Goal: Task Accomplishment & Management: Use online tool/utility

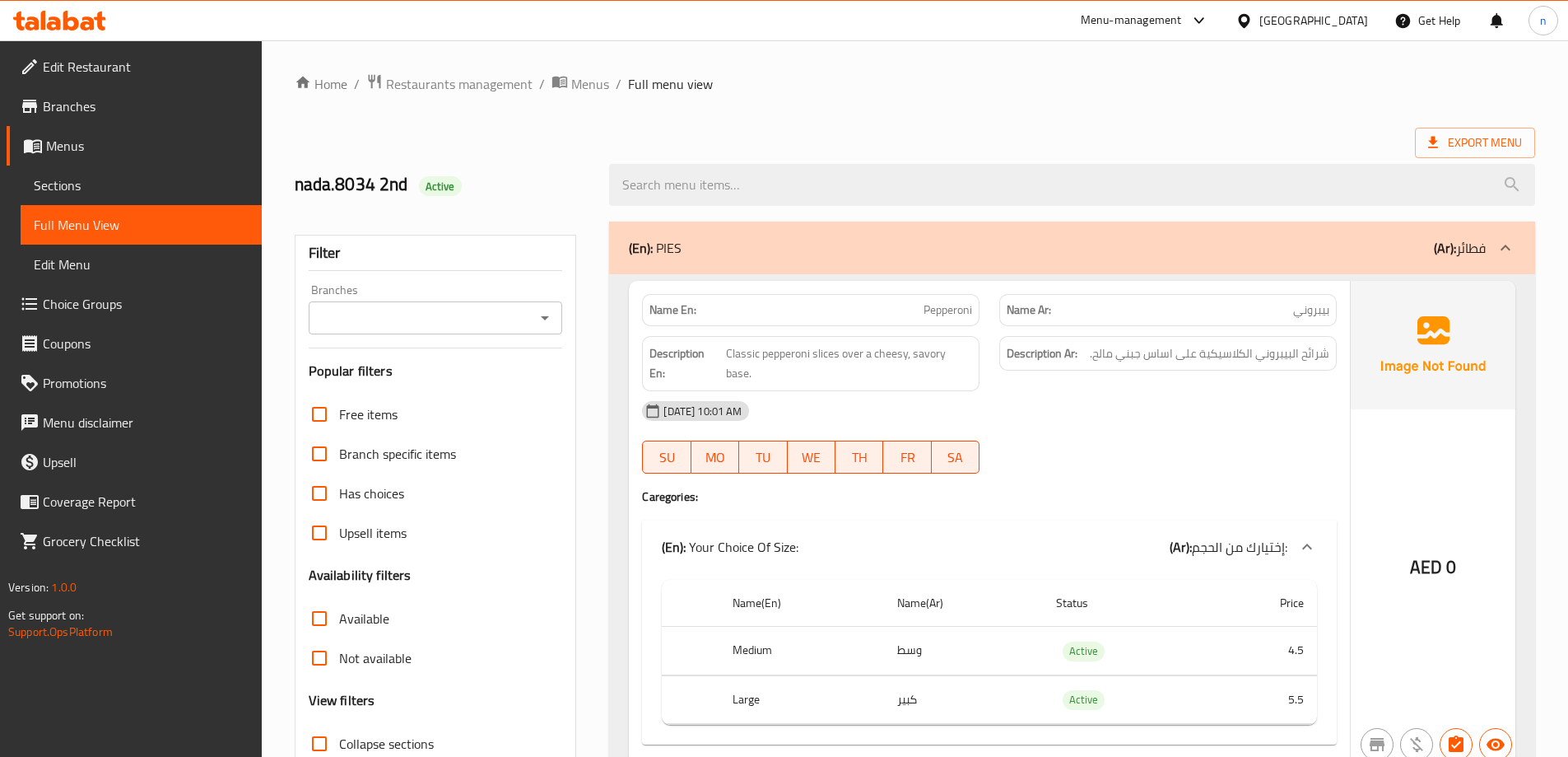
scroll to position [5947, 0]
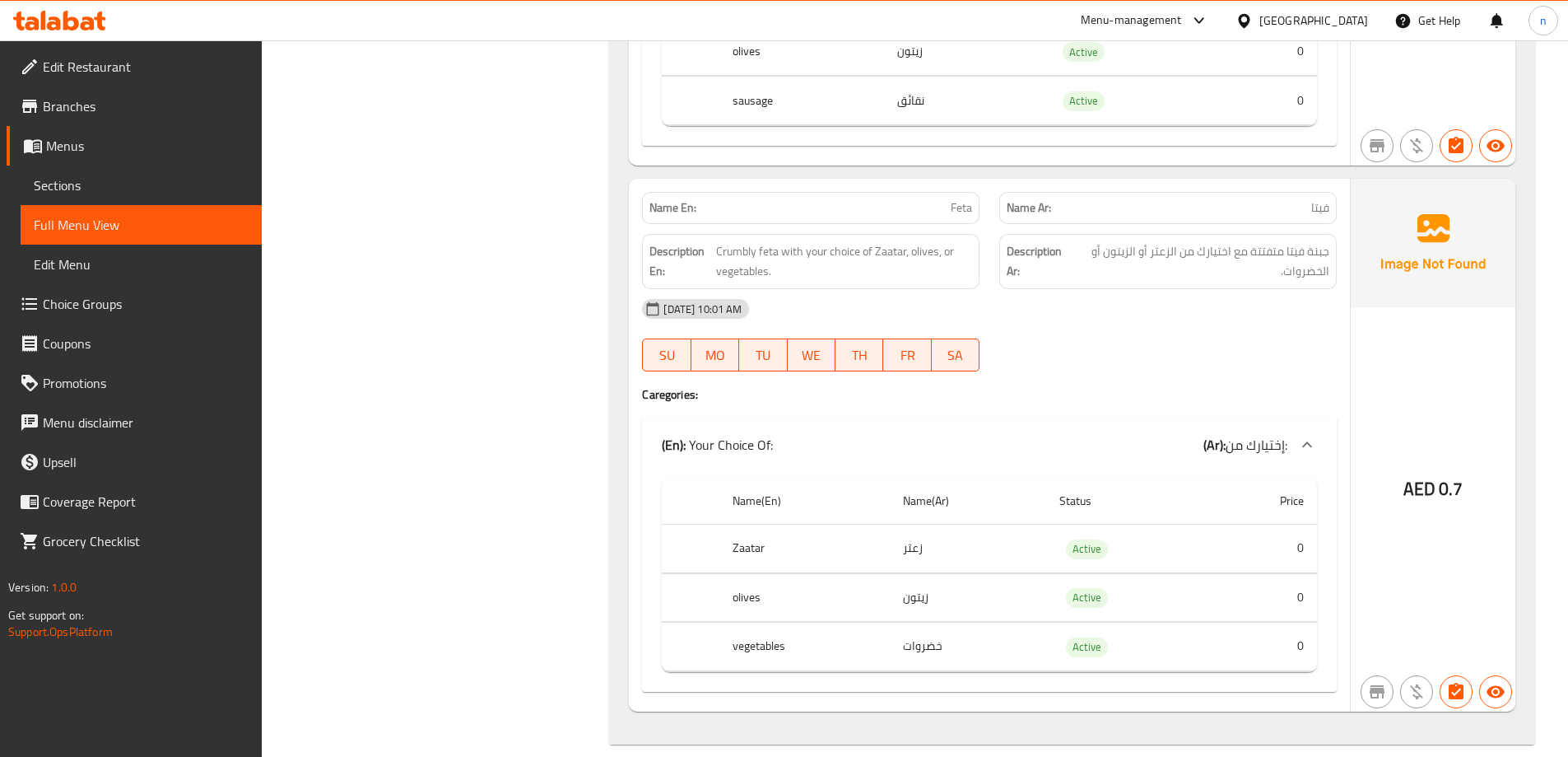
click at [74, 133] on link "Menus" at bounding box center [134, 146] width 255 height 40
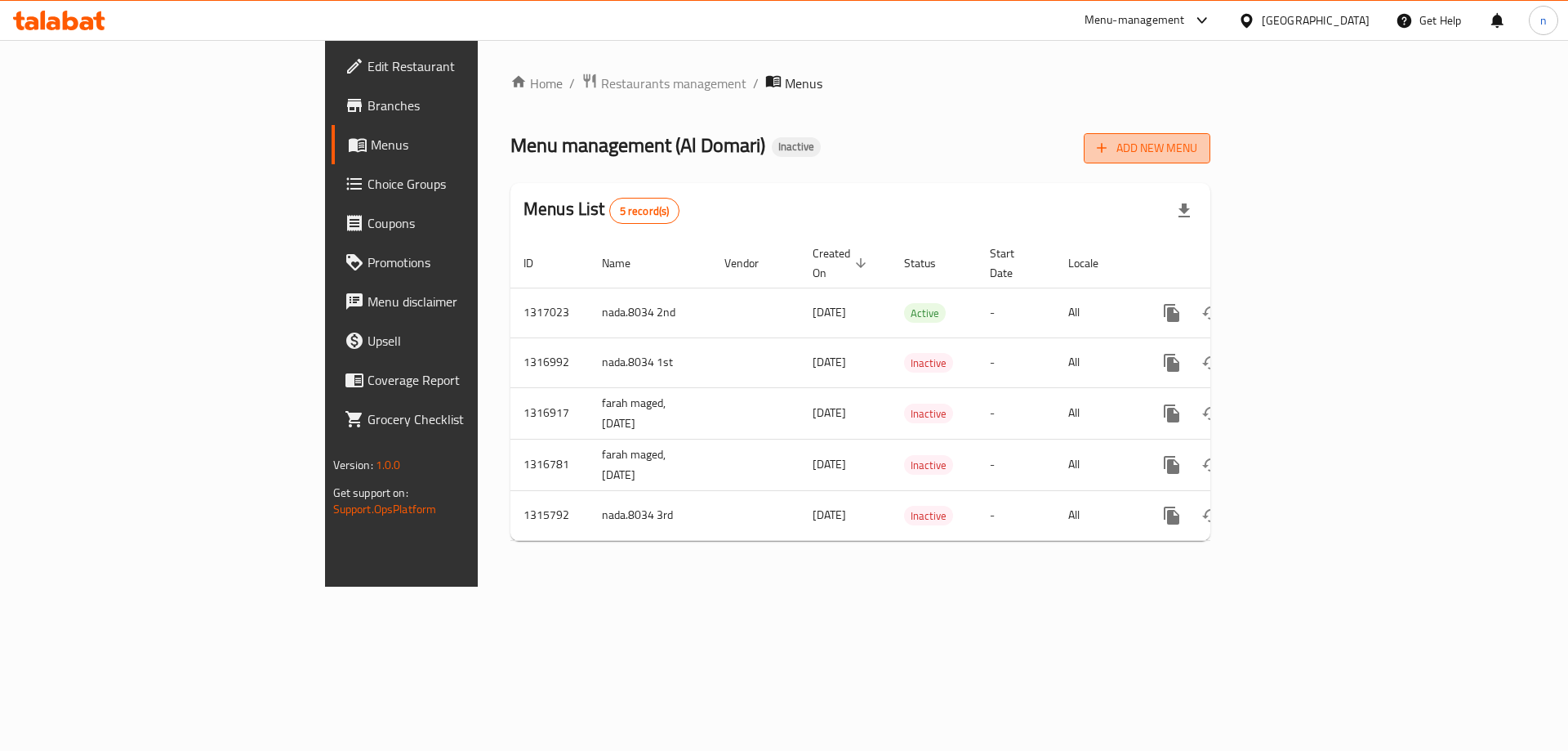
click at [1197, 152] on span "Add New Menu" at bounding box center [1147, 148] width 100 height 20
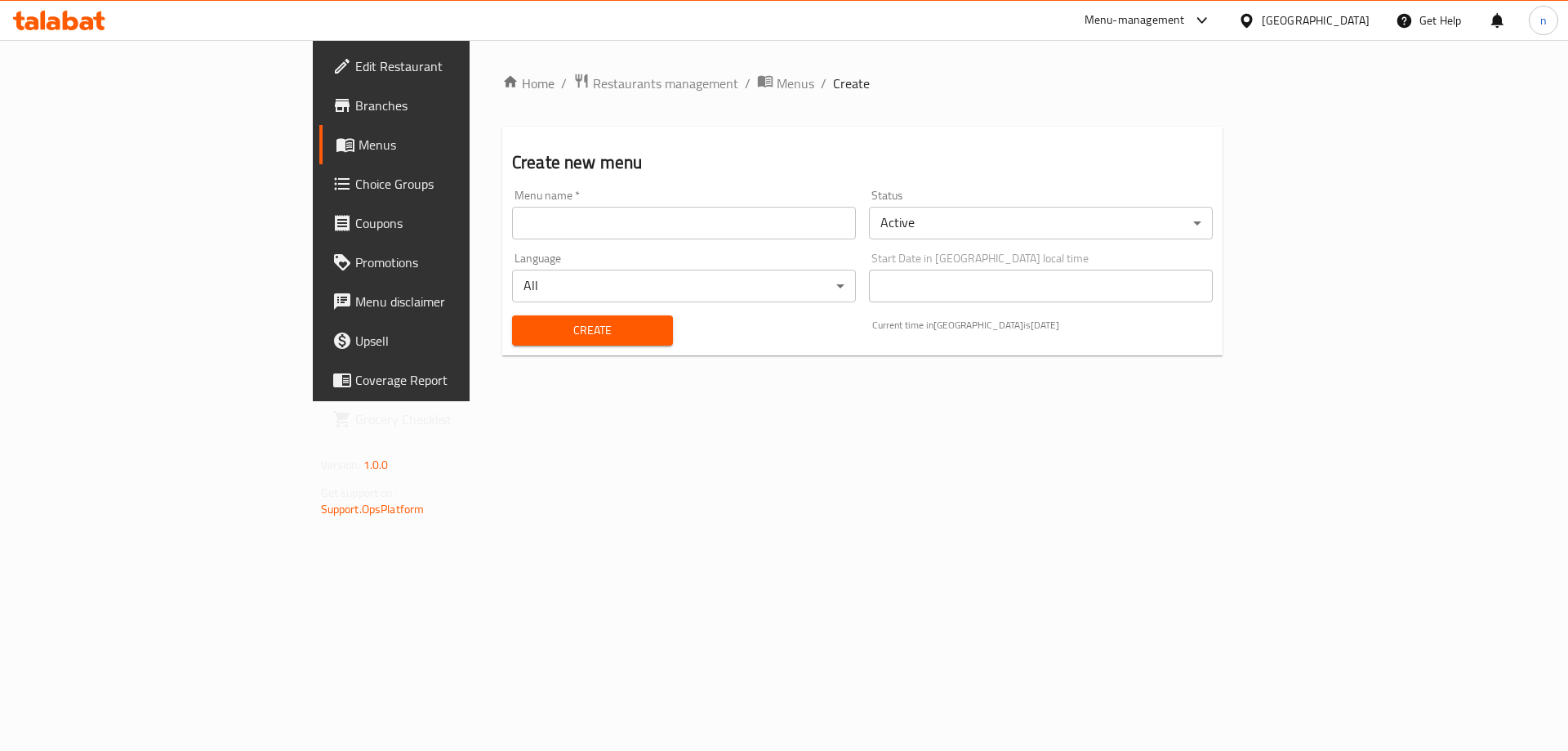
click at [505, 240] on div "Menu name   * Menu name *" at bounding box center [684, 214] width 357 height 63
drag, startPoint x: 457, startPoint y: 230, endPoint x: 470, endPoint y: 237, distance: 14.8
click at [512, 230] on input "text" at bounding box center [684, 224] width 344 height 33
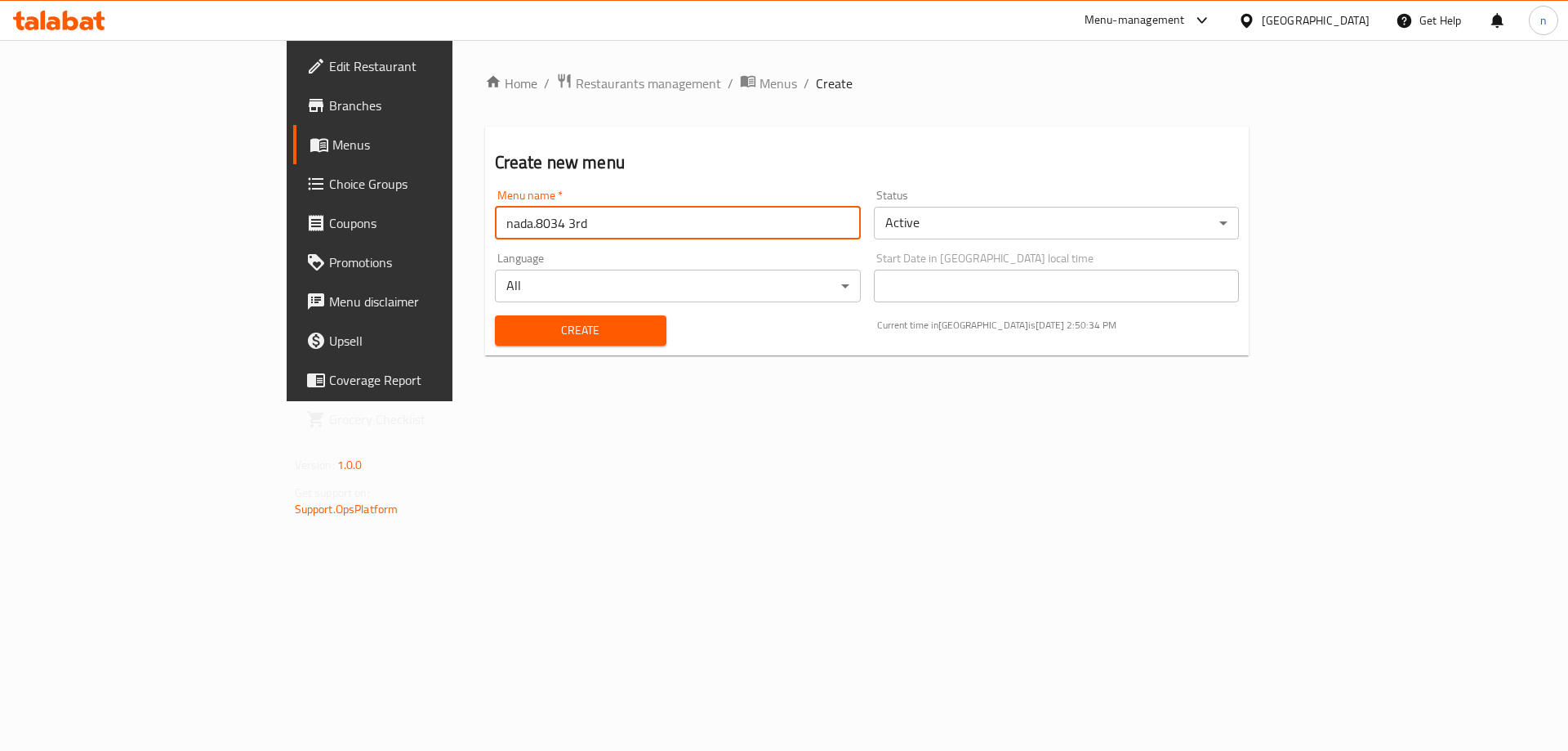
type input "nada.8034 3rd"
click at [508, 327] on span "Create" at bounding box center [581, 330] width 145 height 20
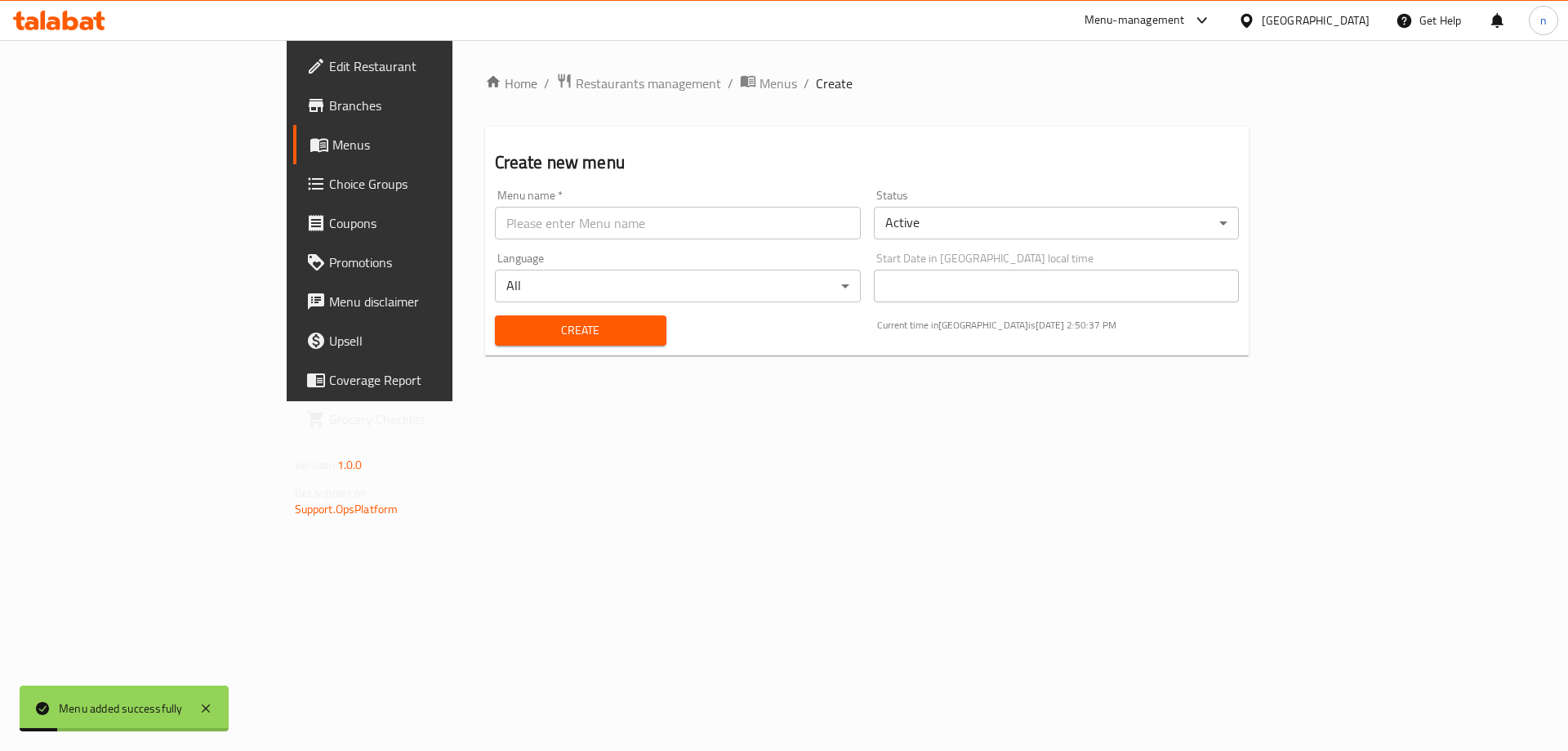
click at [332, 137] on span "Menus" at bounding box center [433, 144] width 203 height 19
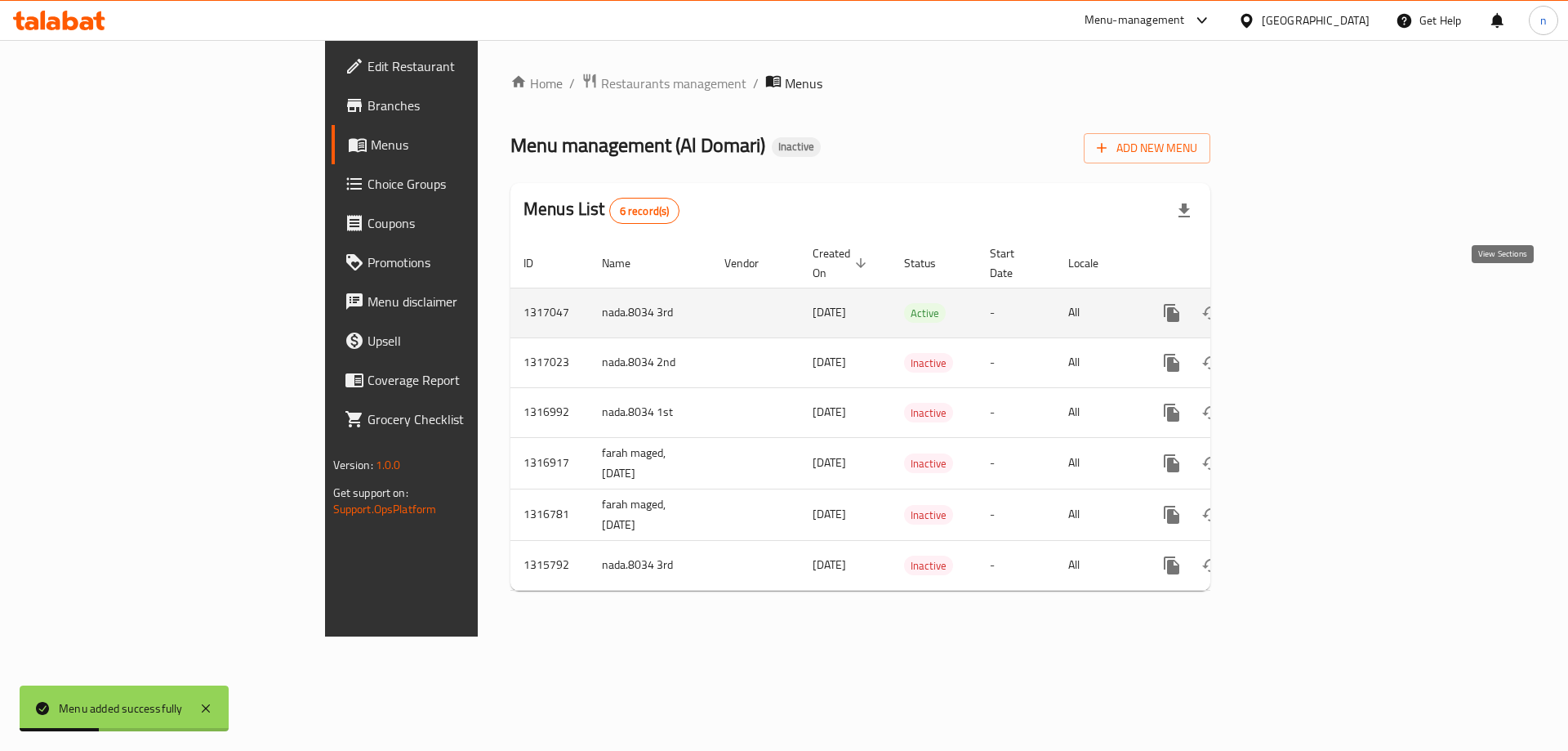
click at [1299, 303] on icon "enhanced table" at bounding box center [1289, 312] width 19 height 19
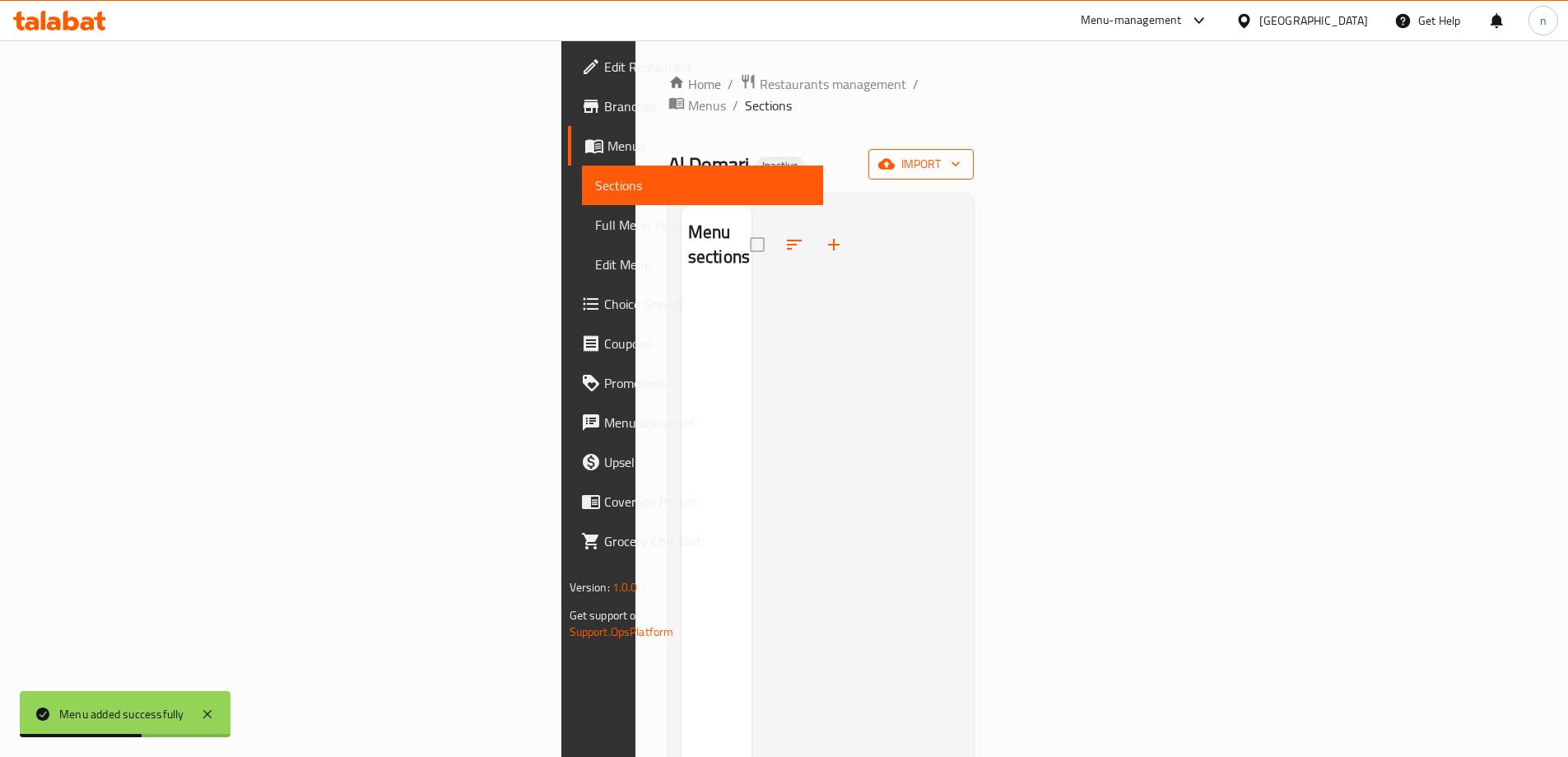
click at [974, 149] on button "import" at bounding box center [921, 164] width 106 height 31
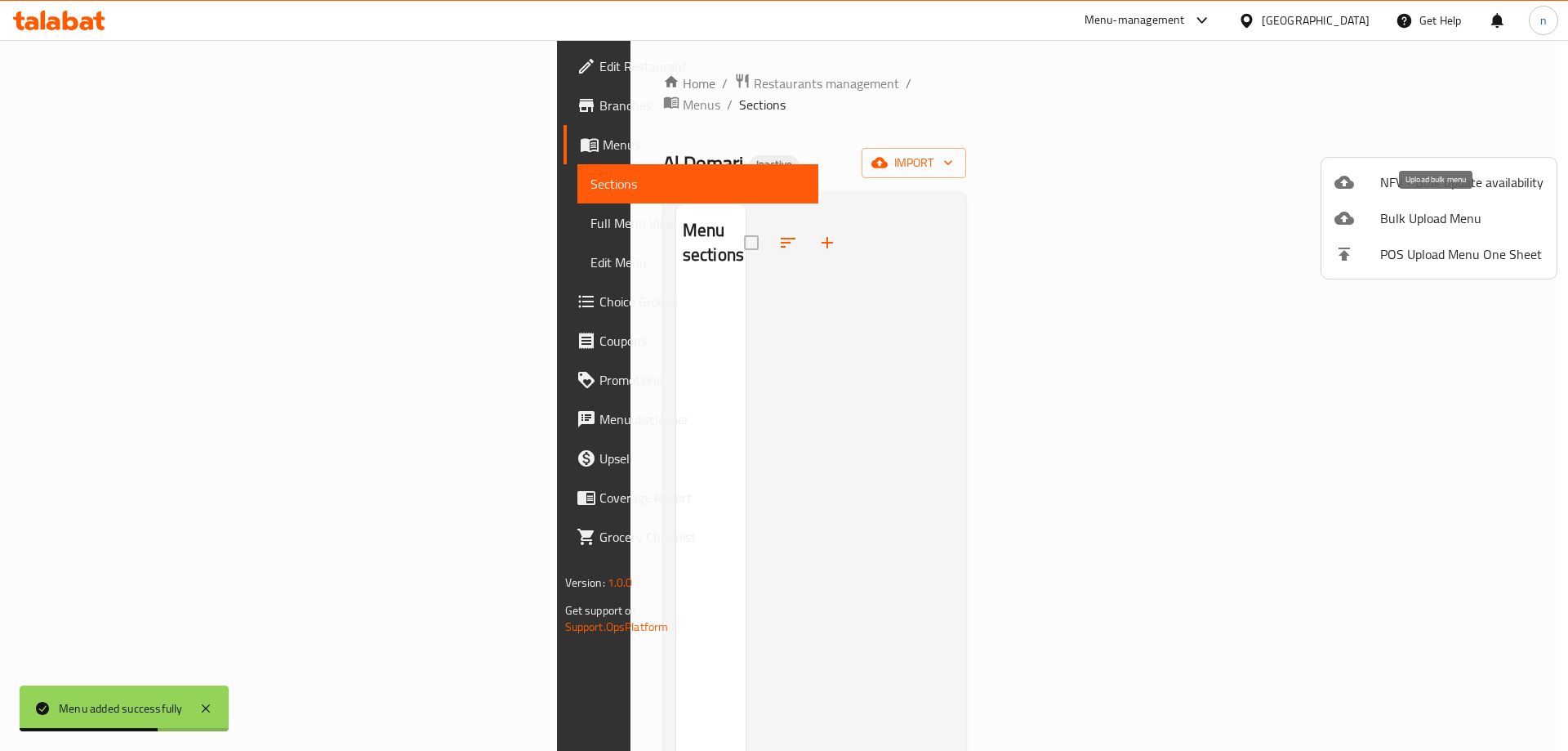
click at [1419, 211] on span "Bulk Upload Menu" at bounding box center [1462, 217] width 164 height 19
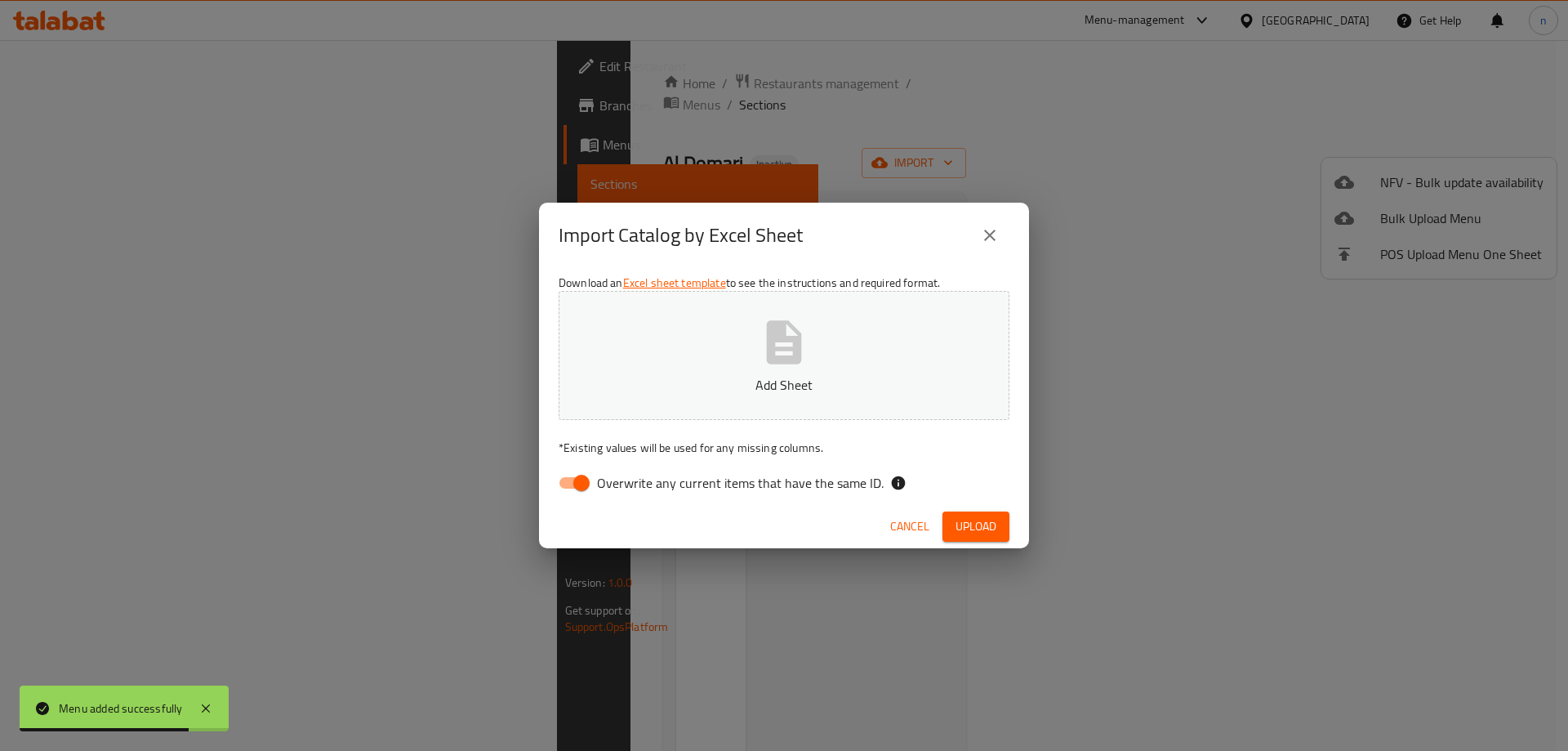
click at [586, 485] on input "Overwrite any current items that have the same ID." at bounding box center [581, 483] width 93 height 31
checkbox input "false"
click at [968, 518] on span "Upload" at bounding box center [975, 526] width 40 height 20
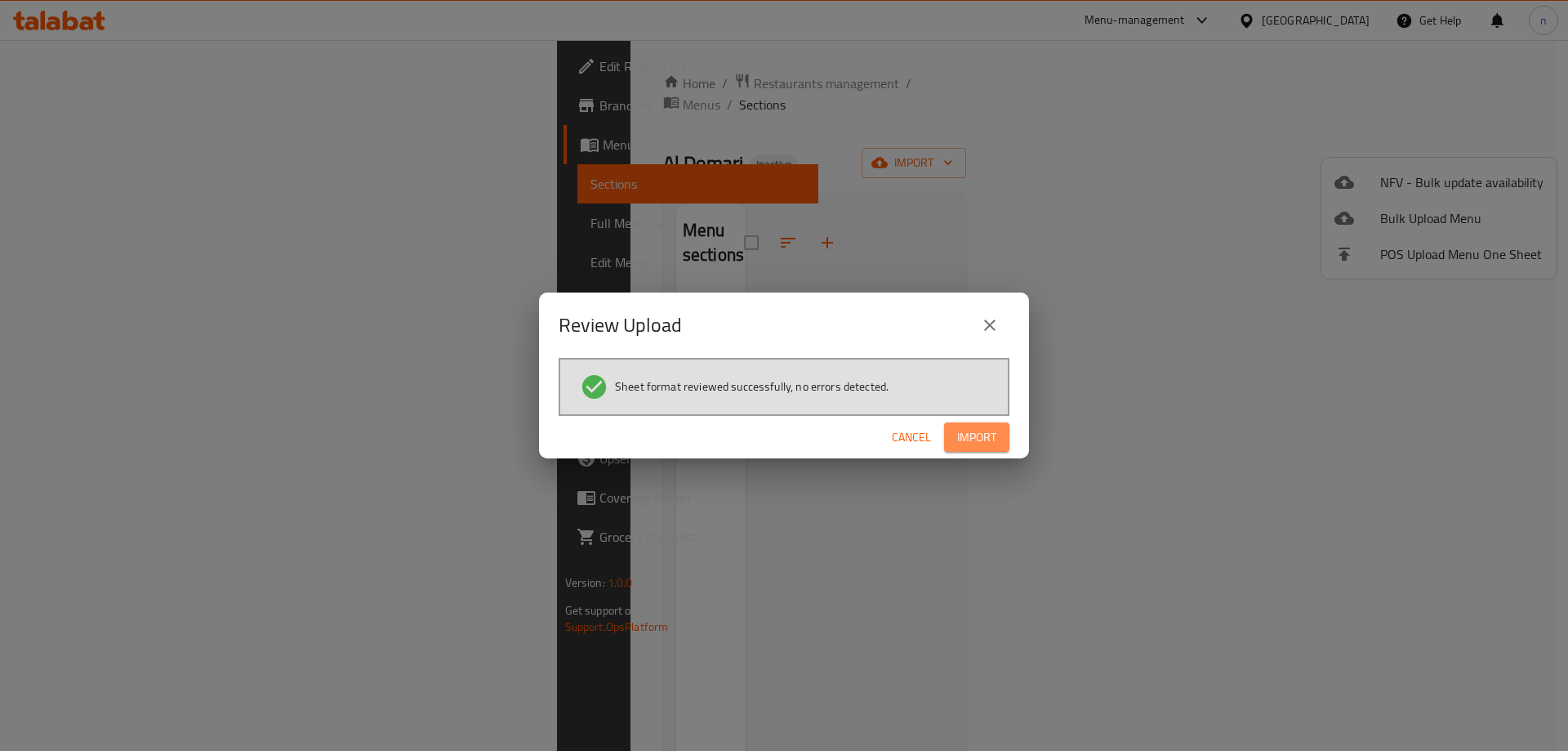
click at [962, 440] on span "Import" at bounding box center [976, 437] width 40 height 20
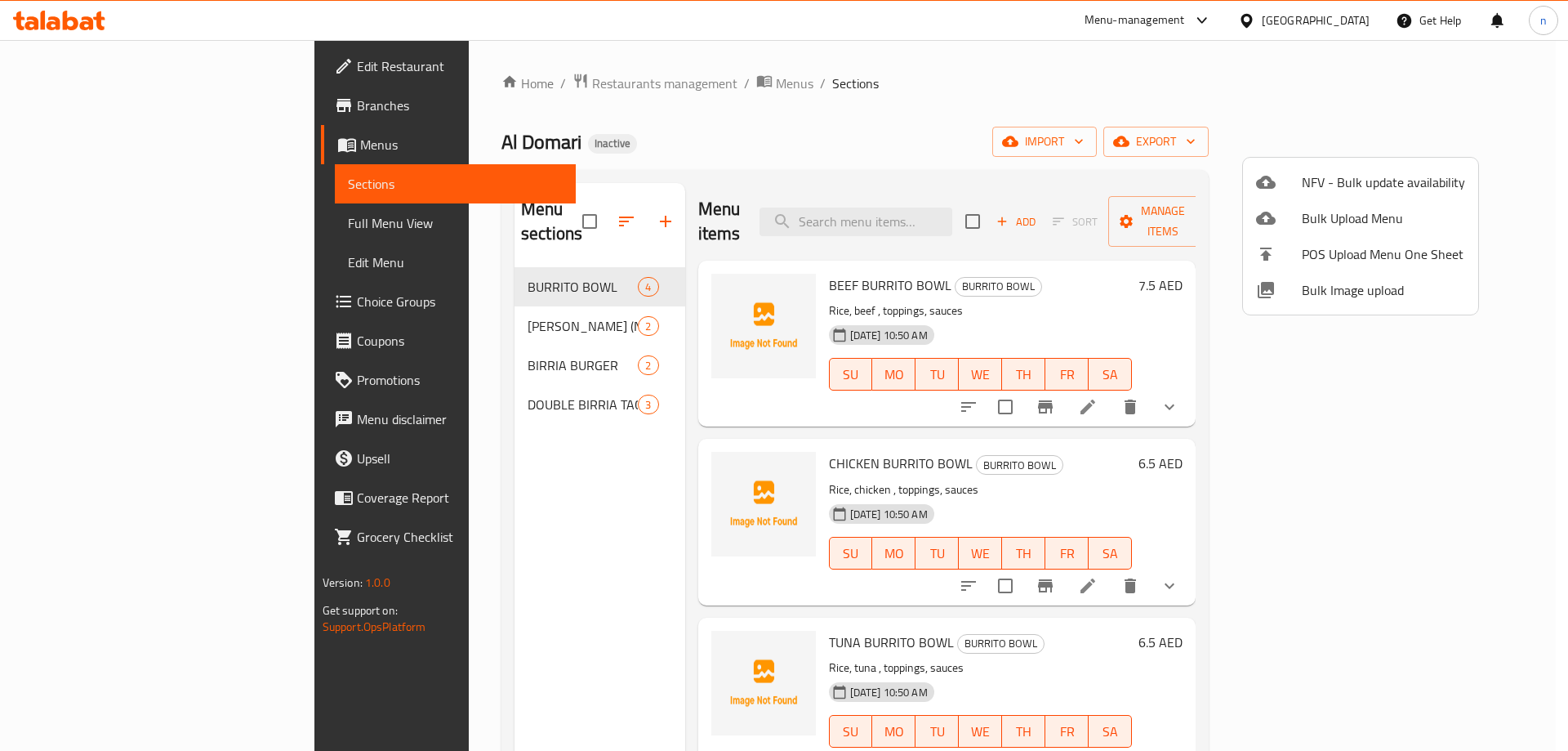
click at [70, 235] on div at bounding box center [784, 376] width 1568 height 751
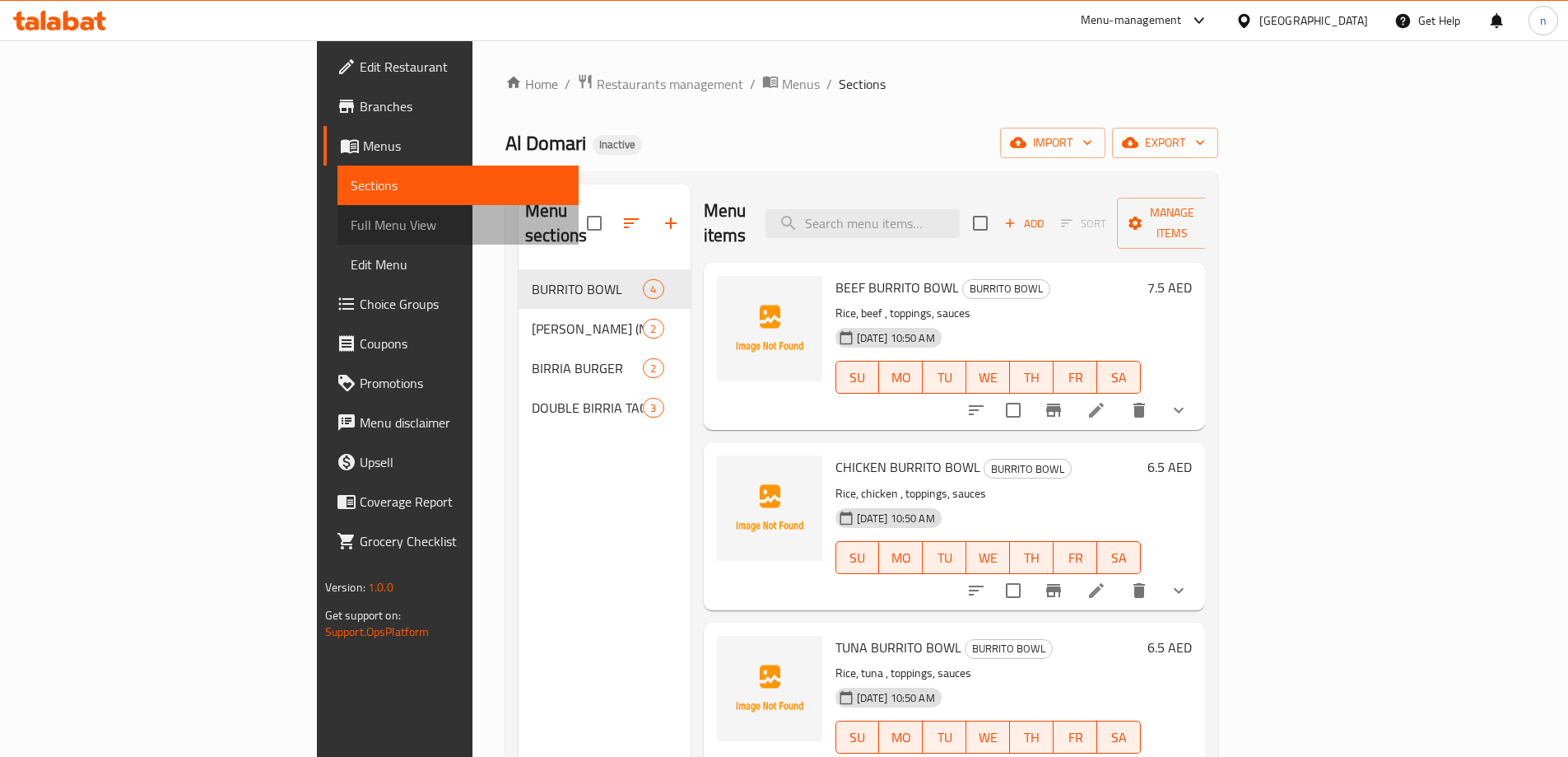
click at [351, 223] on span "Full Menu View" at bounding box center [458, 225] width 215 height 19
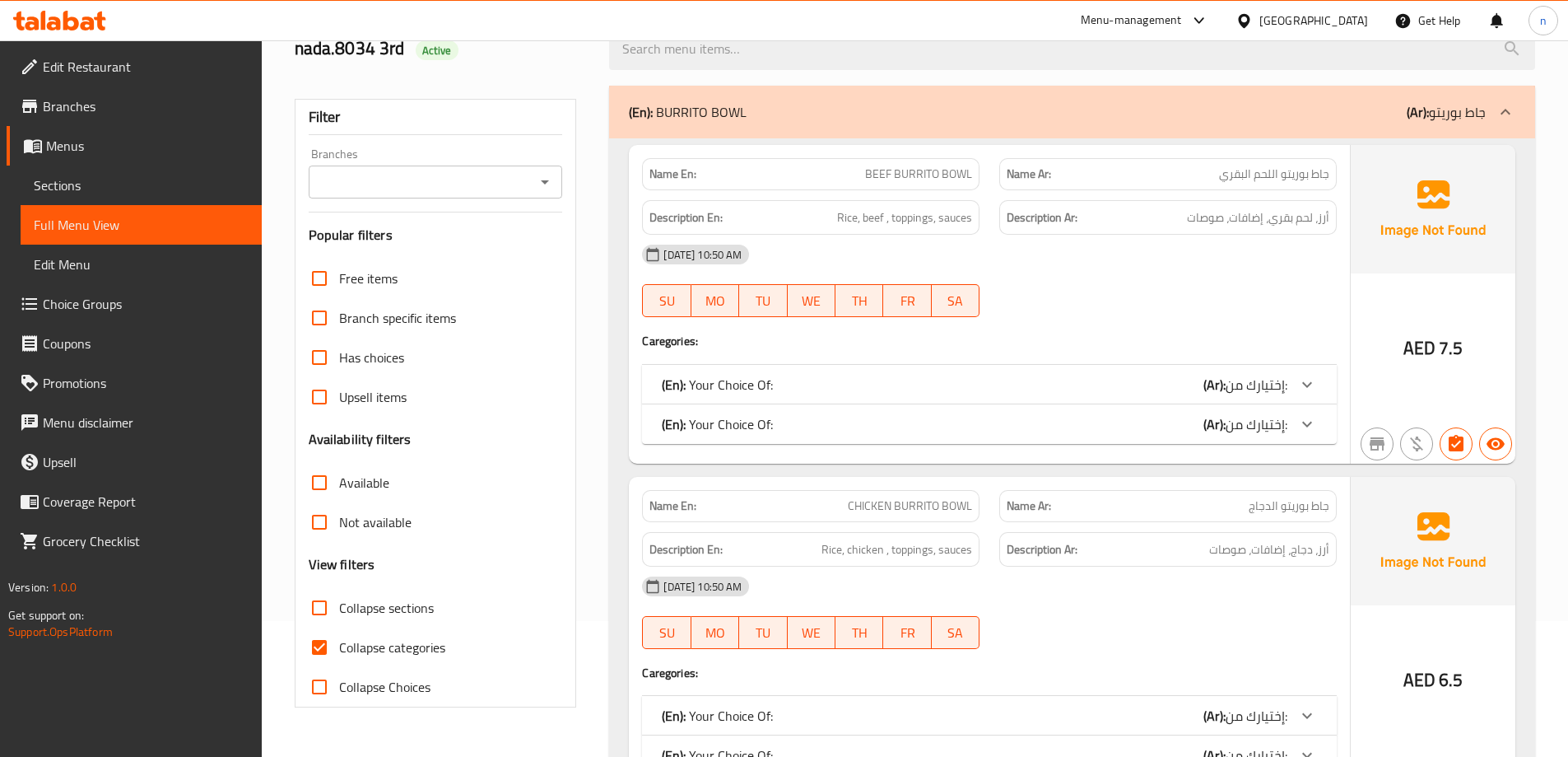
scroll to position [165, 0]
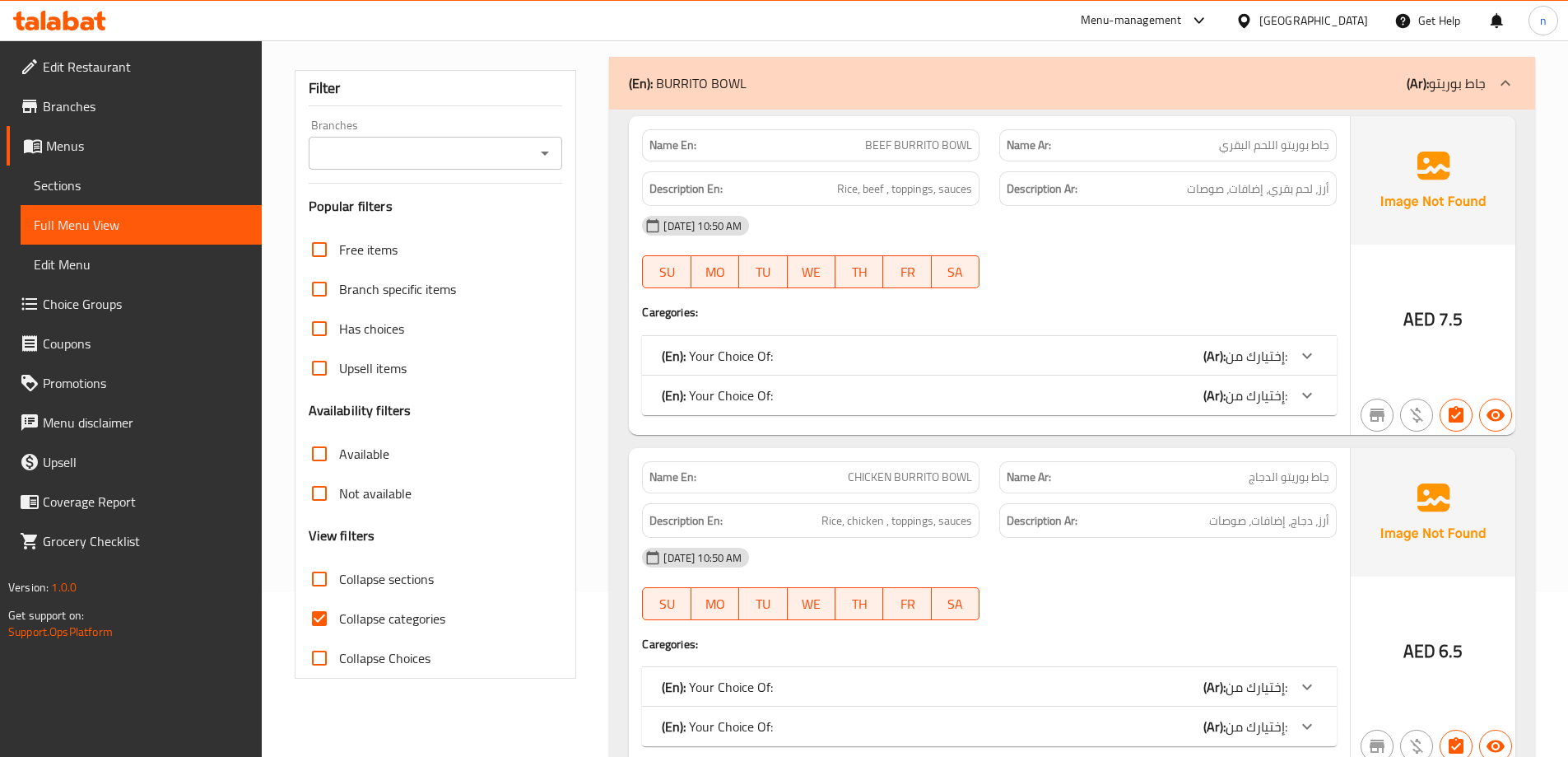
click at [321, 616] on input "Collapse categories" at bounding box center [319, 618] width 40 height 40
checkbox input "false"
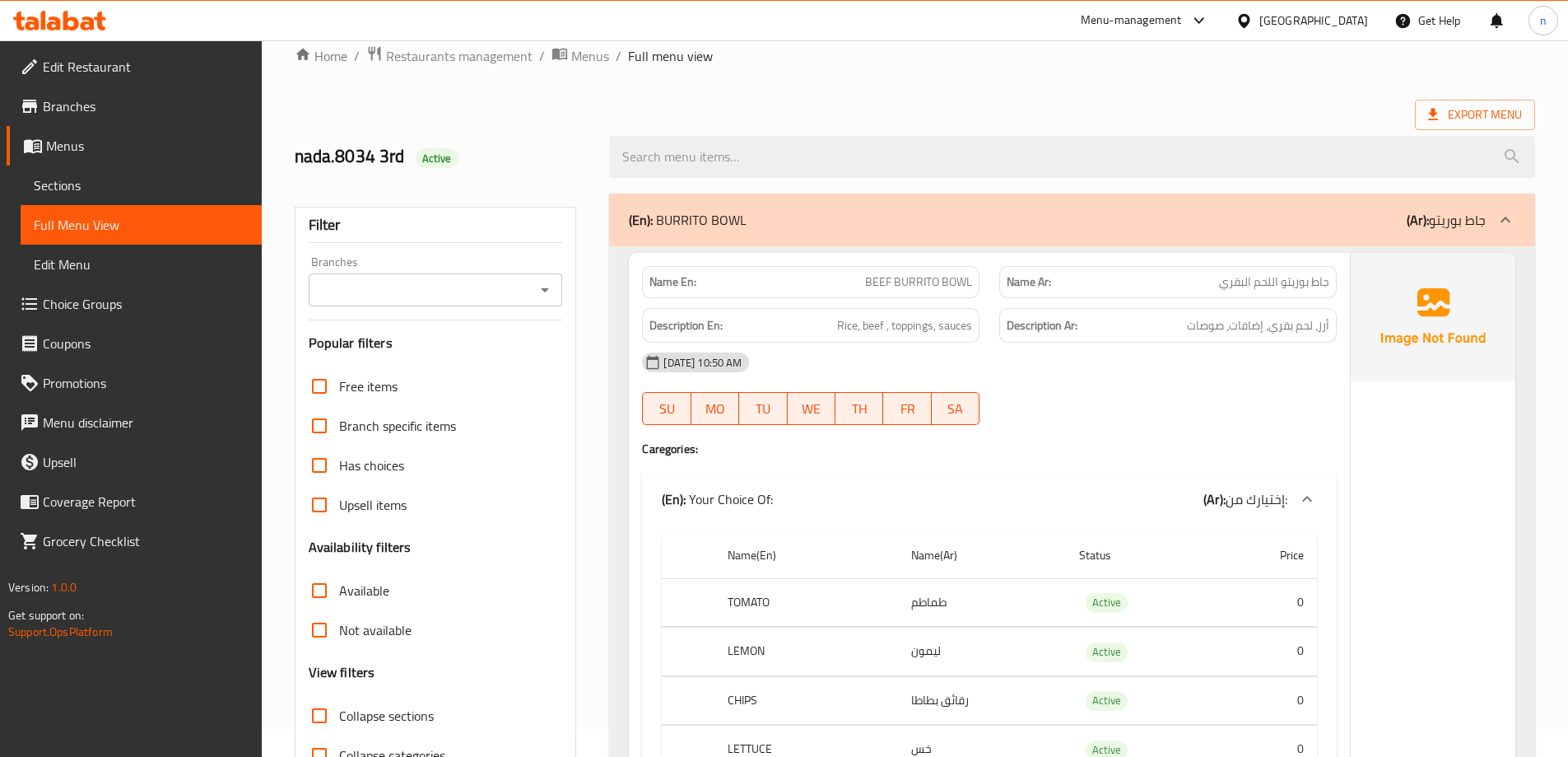
scroll to position [0, 0]
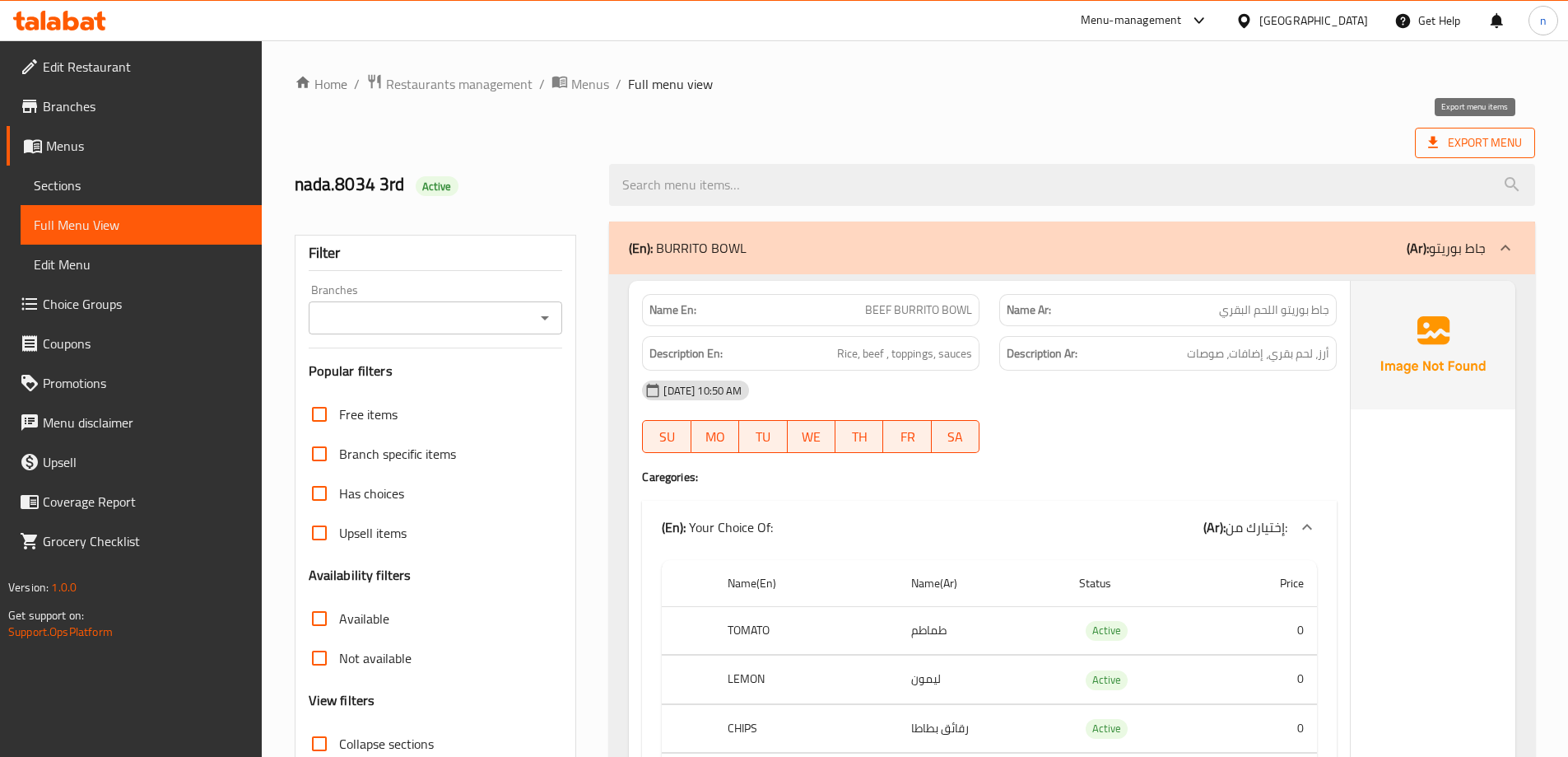
click at [1498, 136] on span "Export Menu" at bounding box center [1474, 143] width 94 height 20
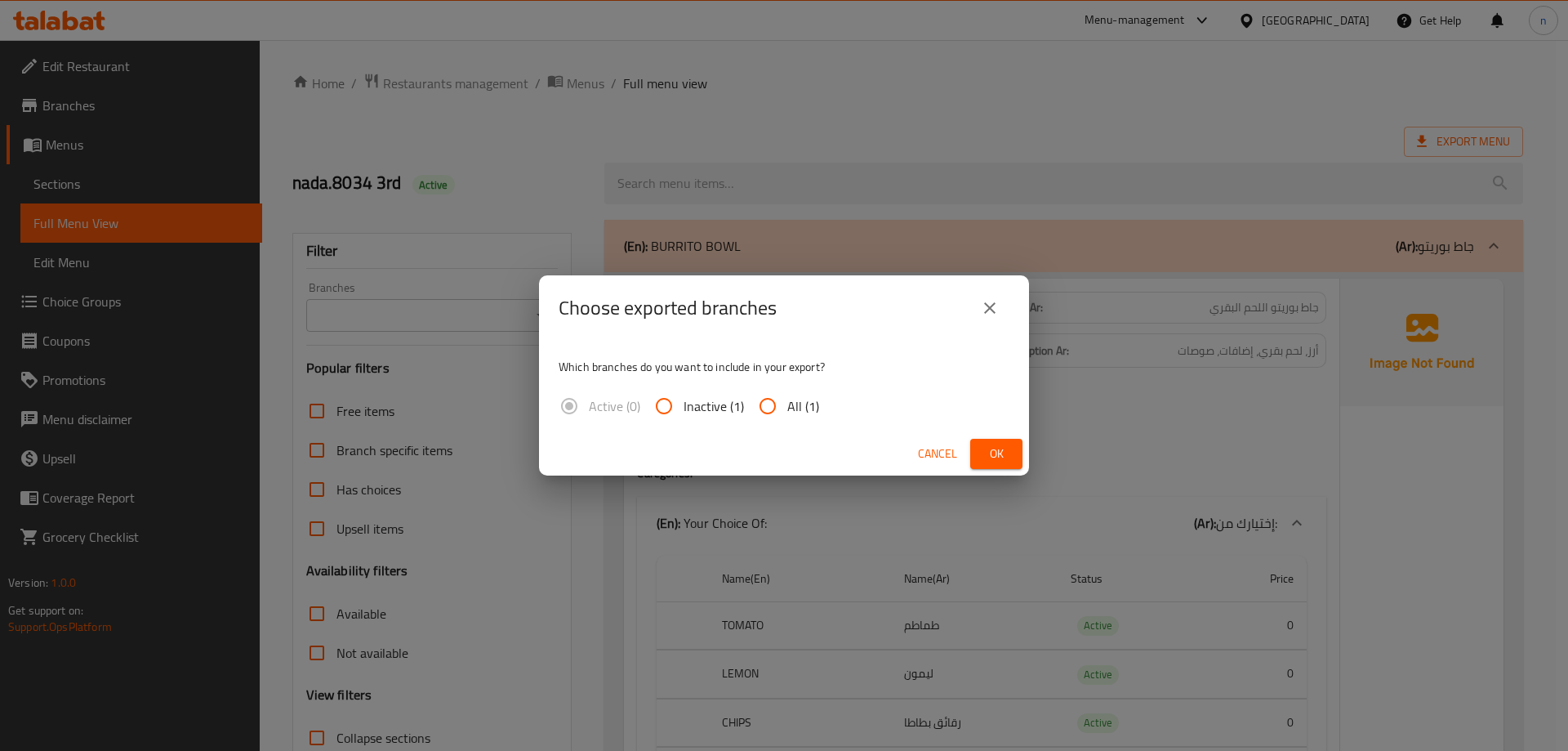
click at [766, 410] on input "All (1)" at bounding box center [767, 406] width 40 height 40
radio input "true"
click at [992, 454] on span "Ok" at bounding box center [997, 454] width 26 height 20
